Goal: Information Seeking & Learning: Find contact information

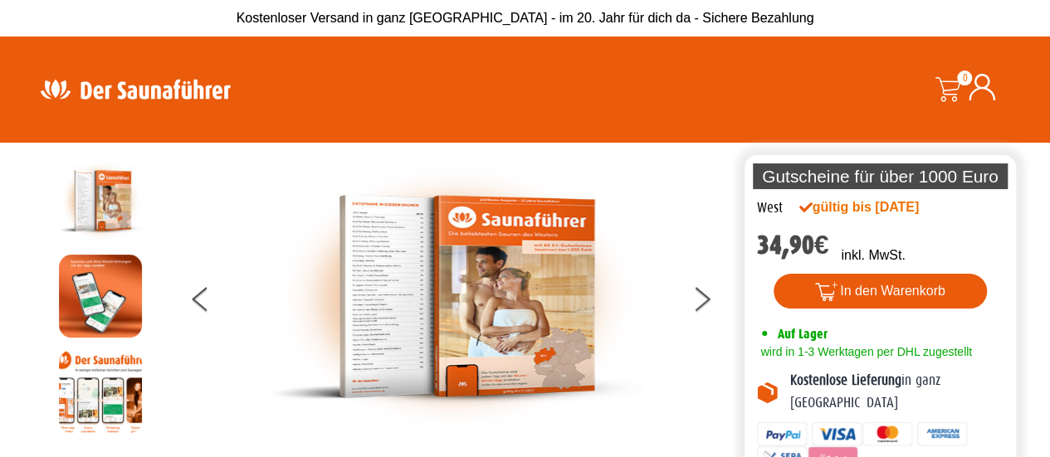
click at [393, 323] on img at bounding box center [456, 296] width 373 height 275
click at [703, 301] on icon at bounding box center [702, 303] width 17 height 11
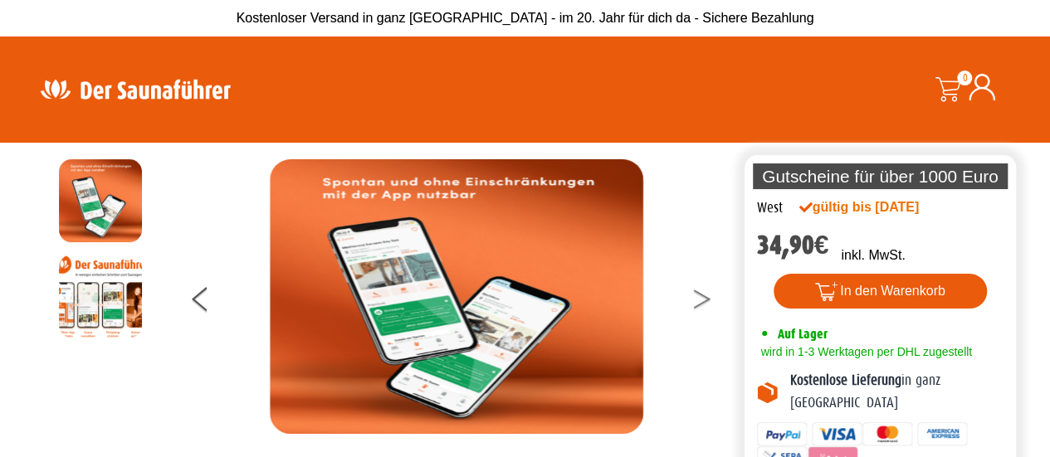
click at [703, 301] on icon at bounding box center [702, 303] width 17 height 11
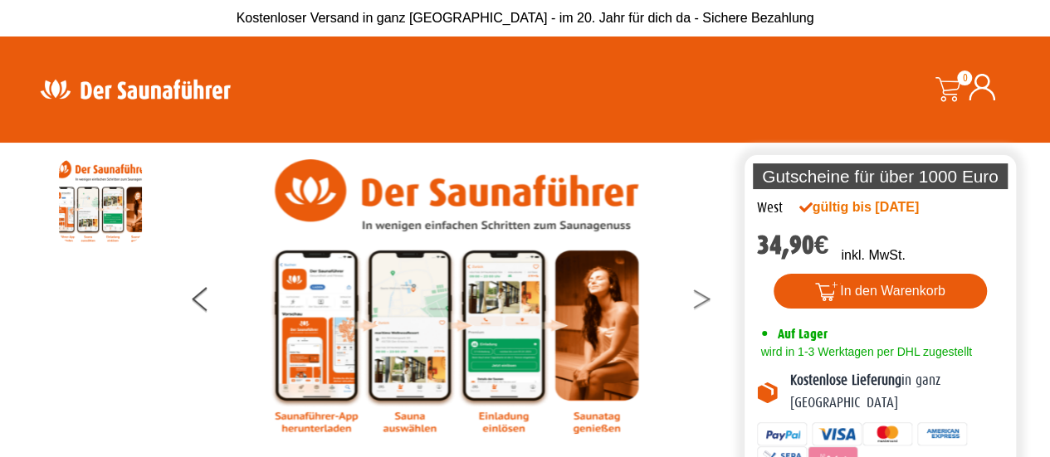
click at [703, 303] on icon at bounding box center [702, 303] width 17 height 11
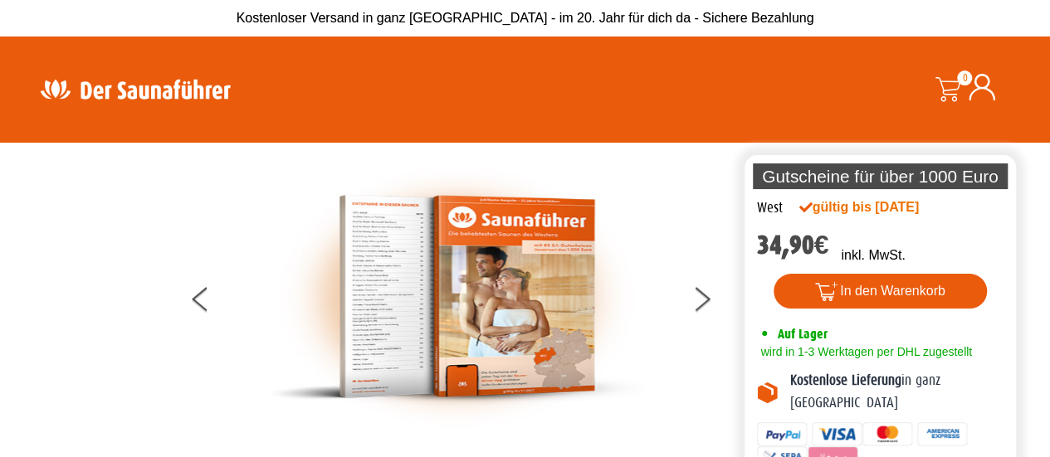
click at [393, 255] on img at bounding box center [456, 296] width 373 height 275
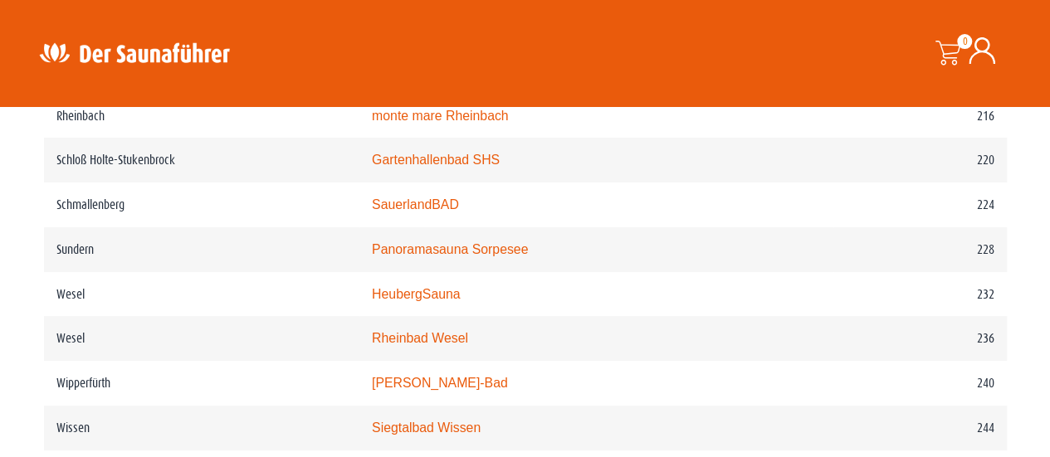
scroll to position [3071, 0]
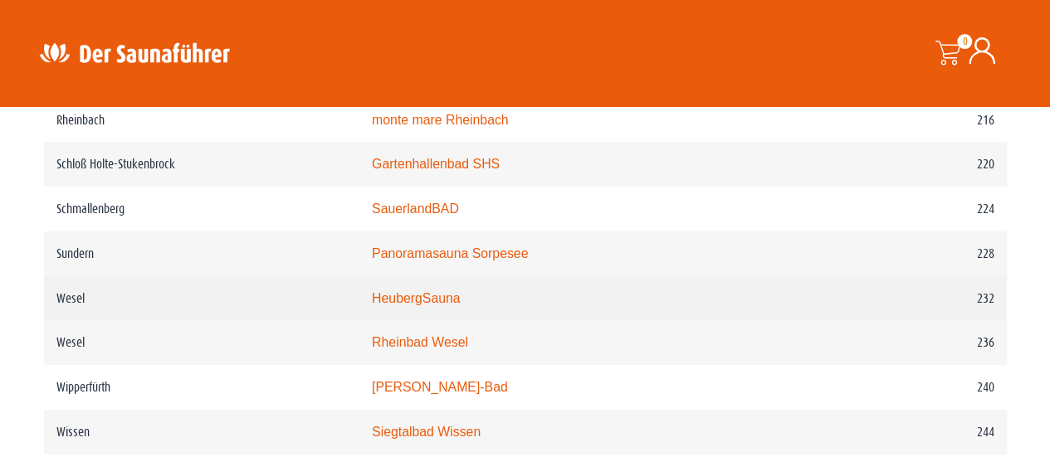
click at [458, 305] on link "HeubergSauna" at bounding box center [416, 298] width 89 height 14
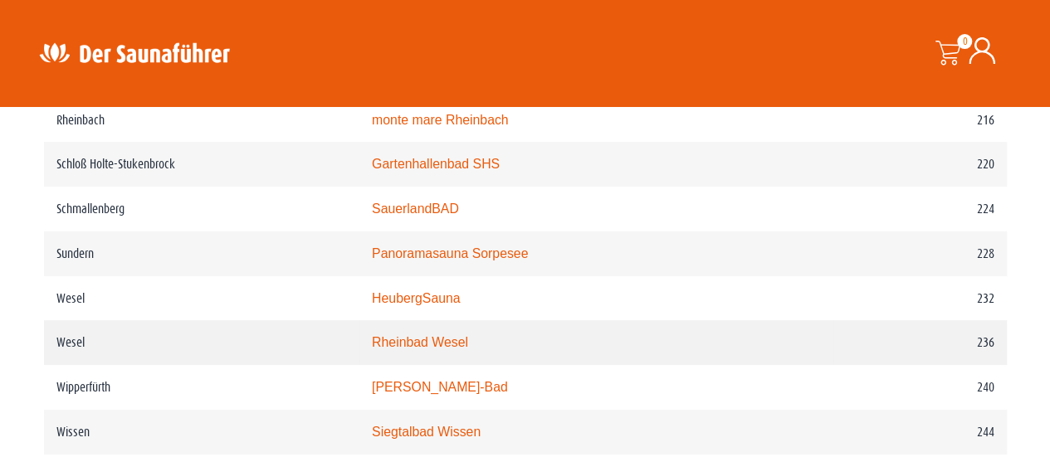
click at [457, 349] on link "Rheinbad Wesel" at bounding box center [420, 342] width 96 height 14
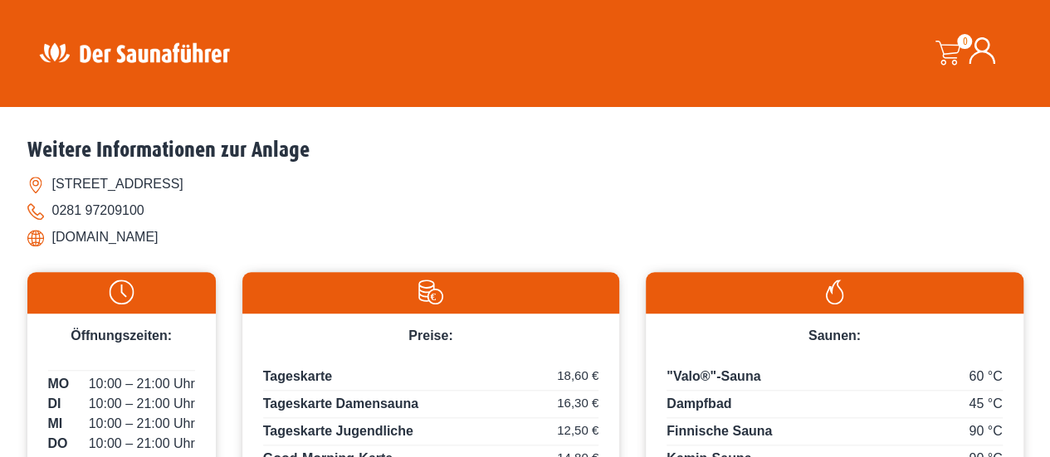
scroll to position [664, 0]
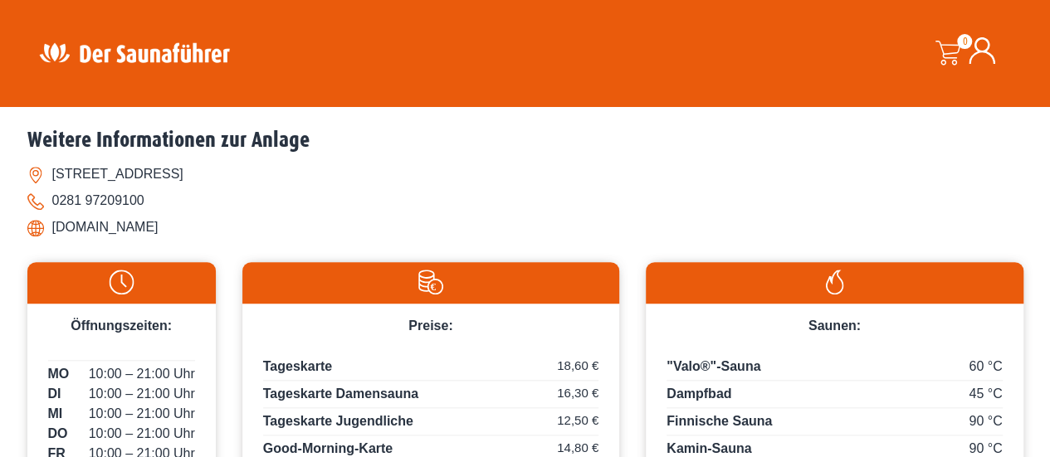
click at [138, 227] on li "[DOMAIN_NAME]" at bounding box center [525, 227] width 996 height 27
drag, startPoint x: 55, startPoint y: 236, endPoint x: 189, endPoint y: 225, distance: 134.9
click at [189, 225] on li "[DOMAIN_NAME]" at bounding box center [525, 227] width 996 height 27
copy li "[DOMAIN_NAME]"
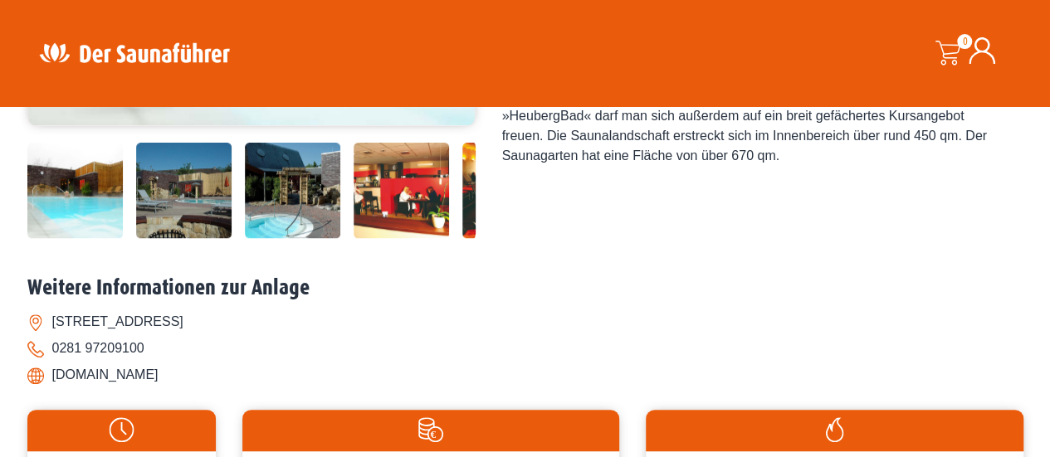
scroll to position [498, 0]
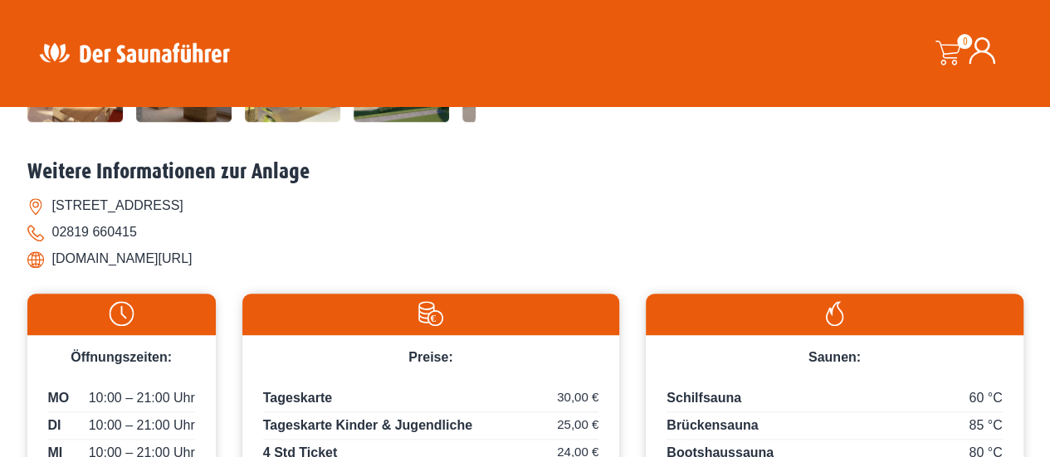
scroll to position [664, 0]
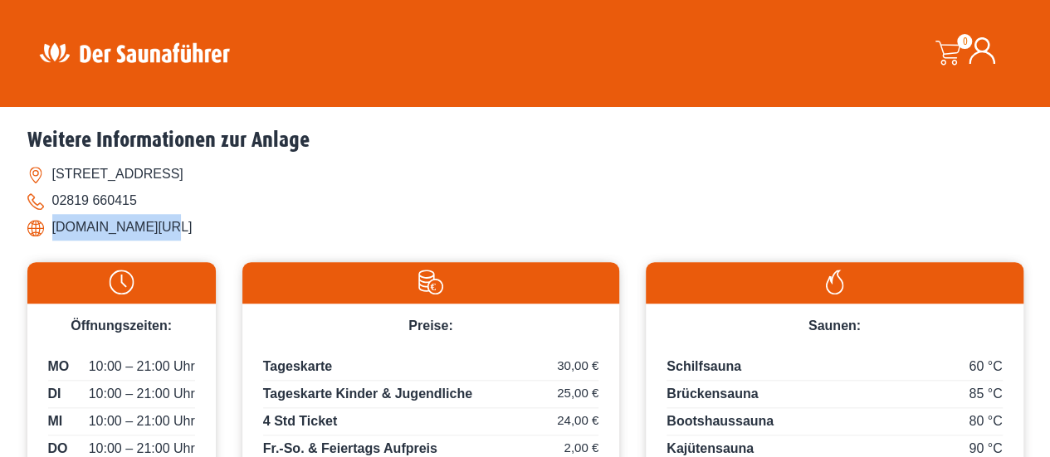
drag, startPoint x: 46, startPoint y: 223, endPoint x: 155, endPoint y: 238, distance: 109.7
click at [155, 238] on li "[DOMAIN_NAME][URL]" at bounding box center [525, 227] width 996 height 27
drag, startPoint x: 120, startPoint y: 228, endPoint x: 92, endPoint y: 230, distance: 27.4
click at [85, 231] on li "baeder-wesel.de/" at bounding box center [525, 227] width 996 height 27
copy li "baeder-wesel.de/"
